Goal: Task Accomplishment & Management: Complete application form

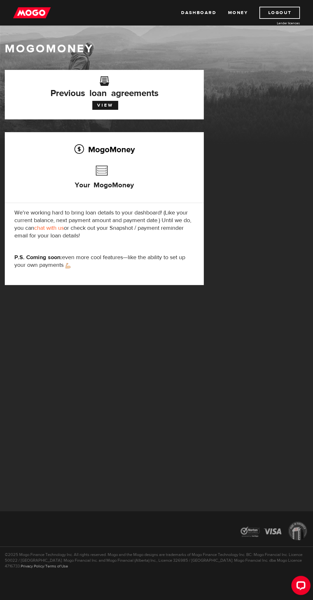
click at [186, 18] on link "Dashboard" at bounding box center [198, 13] width 35 height 12
click at [234, 13] on link "Money" at bounding box center [238, 13] width 20 height 12
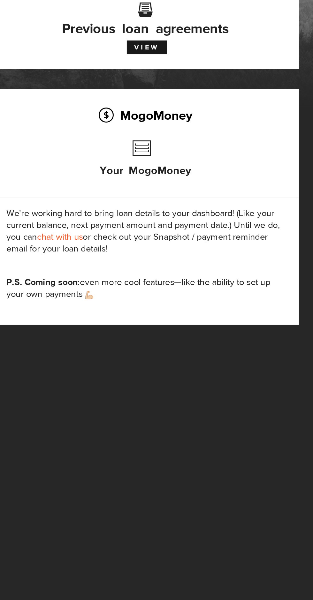
click at [44, 228] on link "chat with us" at bounding box center [49, 227] width 30 height 7
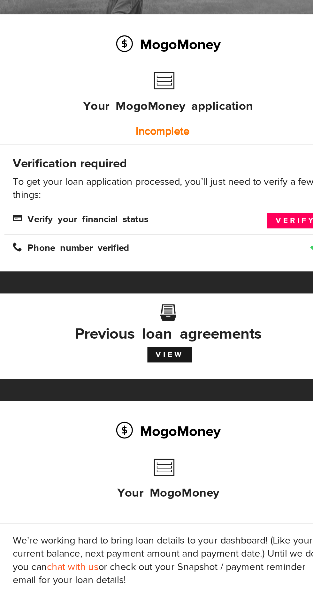
click at [174, 189] on link "Verify" at bounding box center [178, 189] width 33 height 9
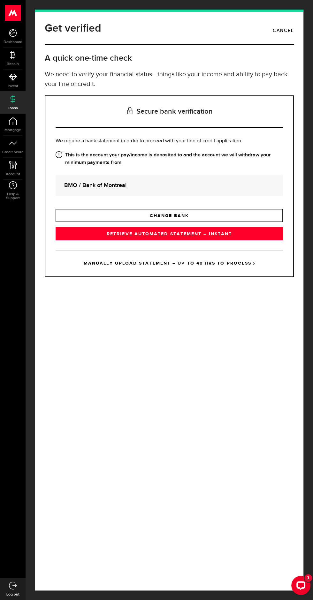
click at [84, 190] on strong "BMO / Bank of Montreal" at bounding box center [169, 185] width 210 height 9
click at [112, 190] on strong "BMO / Bank of Montreal" at bounding box center [169, 185] width 210 height 9
click at [97, 167] on strong "This is the account your pay/income is deposited to and the account we will wit…" at bounding box center [169, 158] width 227 height 15
click at [84, 190] on strong "BMO / Bank of Montreal" at bounding box center [169, 185] width 210 height 9
click at [90, 196] on div "BMO / Bank of Montreal" at bounding box center [169, 185] width 227 height 21
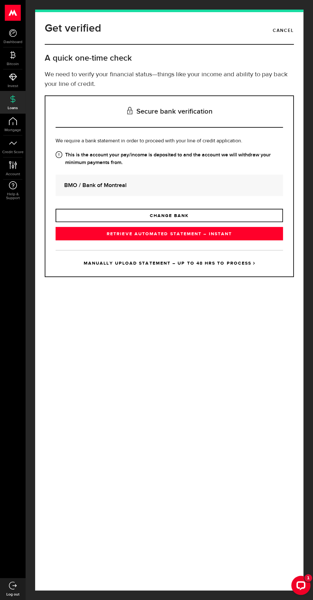
click at [297, 583] on div "Open LiveChat chat widget" at bounding box center [301, 585] width 10 height 10
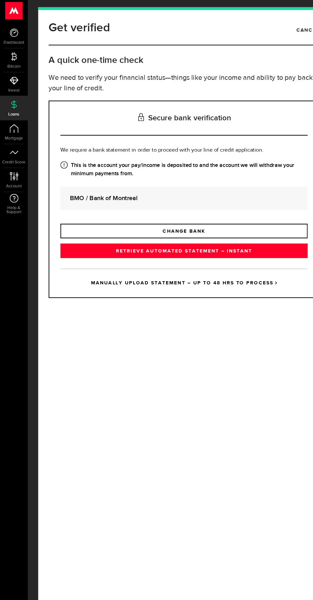
scroll to position [61, 0]
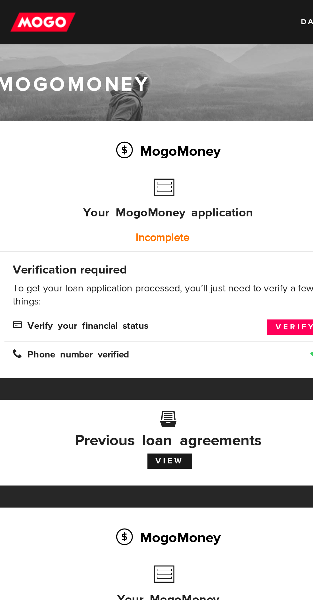
click at [163, 192] on link "Verify" at bounding box center [178, 189] width 33 height 9
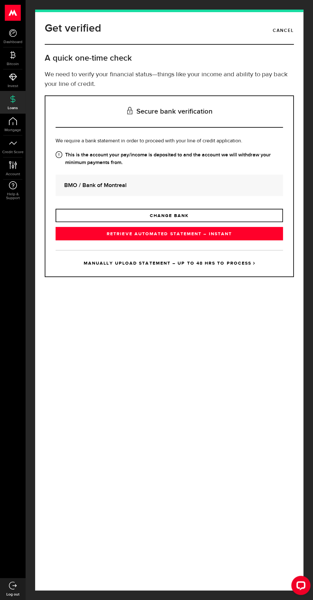
click at [112, 240] on link "RETRIEVE AUTOMATED STATEMENT – INSTANT" at bounding box center [169, 233] width 227 height 13
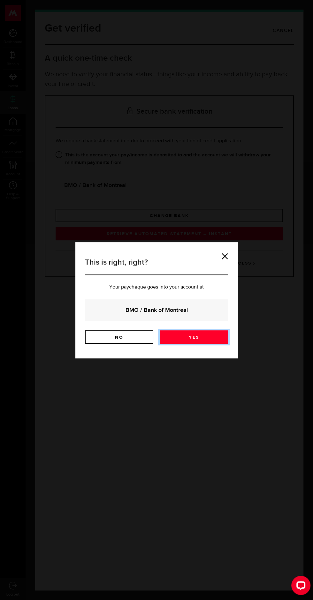
click at [193, 337] on link "Yes" at bounding box center [194, 336] width 68 height 13
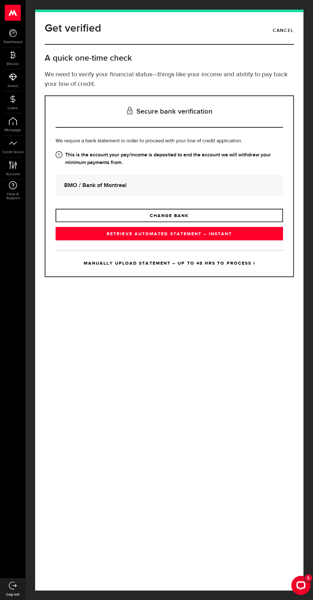
click at [301, 585] on div "Open LiveChat chat widget" at bounding box center [301, 585] width 10 height 10
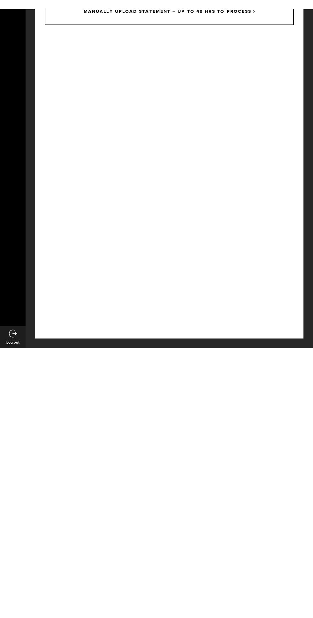
scroll to position [8, 0]
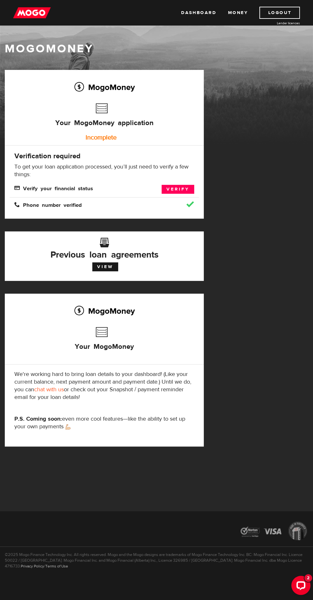
click at [295, 585] on button "Open LiveChat chat widget" at bounding box center [300, 585] width 19 height 19
click at [44, 564] on link "Privacy Policy" at bounding box center [32, 566] width 23 height 5
click at [185, 191] on link "Verify" at bounding box center [178, 189] width 33 height 9
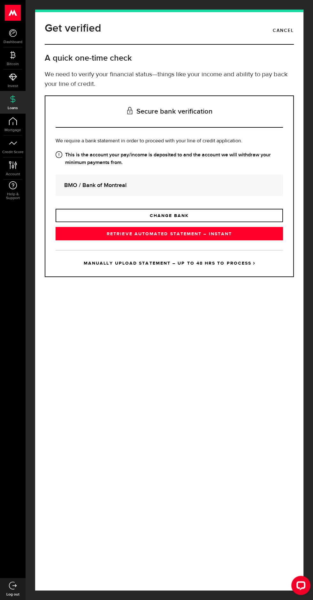
click at [235, 240] on link "RETRIEVE AUTOMATED STATEMENT – INSTANT" at bounding box center [169, 233] width 227 height 13
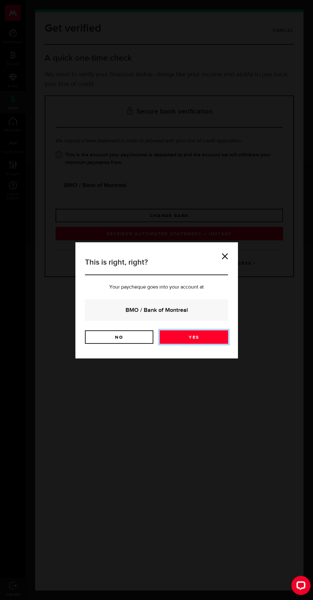
click at [214, 335] on link "Yes" at bounding box center [194, 336] width 68 height 13
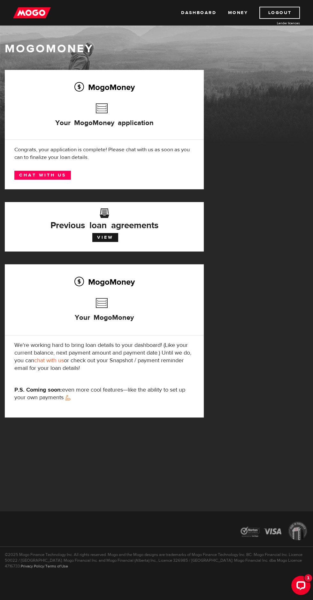
click at [34, 175] on link "Chat with us" at bounding box center [42, 175] width 57 height 9
